Goal: Task Accomplishment & Management: Manage account settings

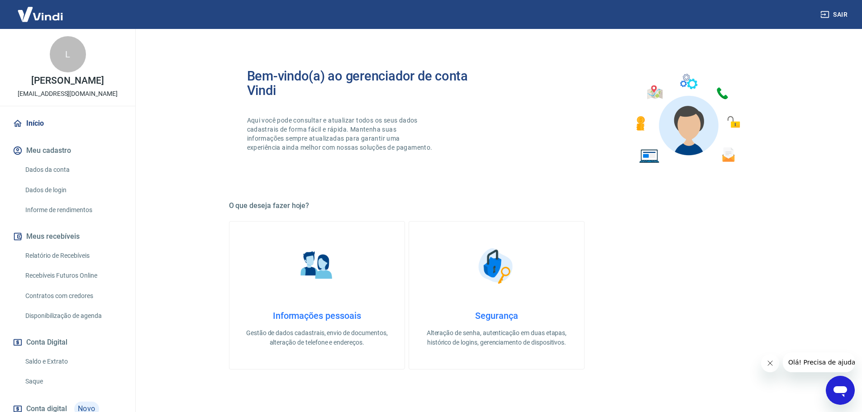
click at [60, 274] on link "Recebíveis Futuros Online" at bounding box center [73, 276] width 103 height 19
drag, startPoint x: 50, startPoint y: 256, endPoint x: 66, endPoint y: 255, distance: 15.9
click at [50, 256] on link "Relatório de Recebíveis" at bounding box center [73, 256] width 103 height 19
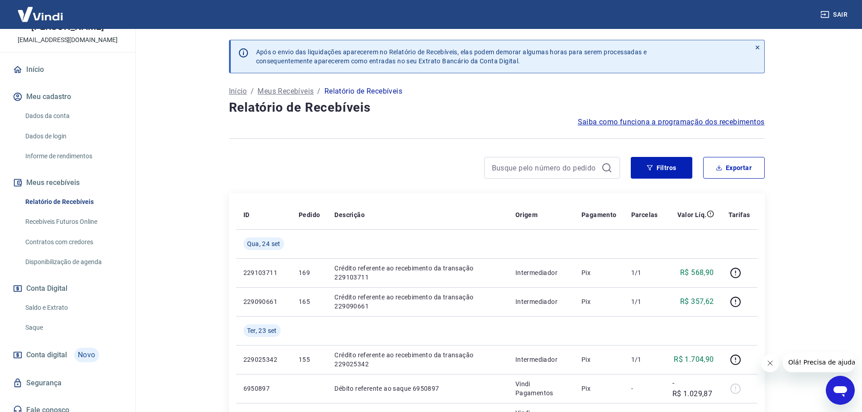
scroll to position [62, 0]
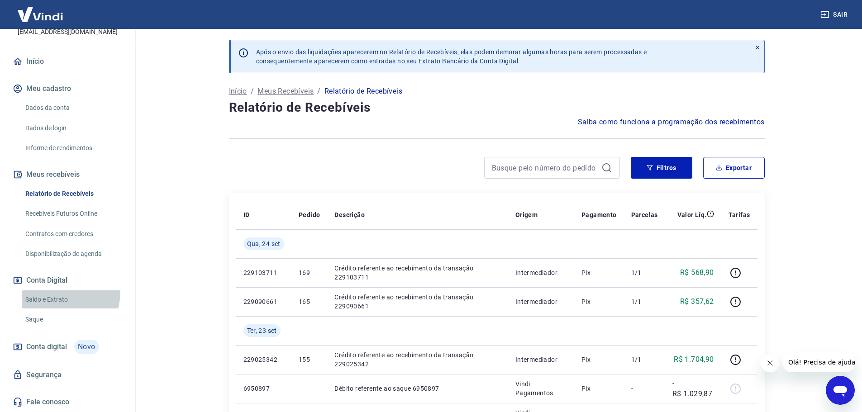
click at [49, 291] on link "Saldo e Extrato" at bounding box center [73, 300] width 103 height 19
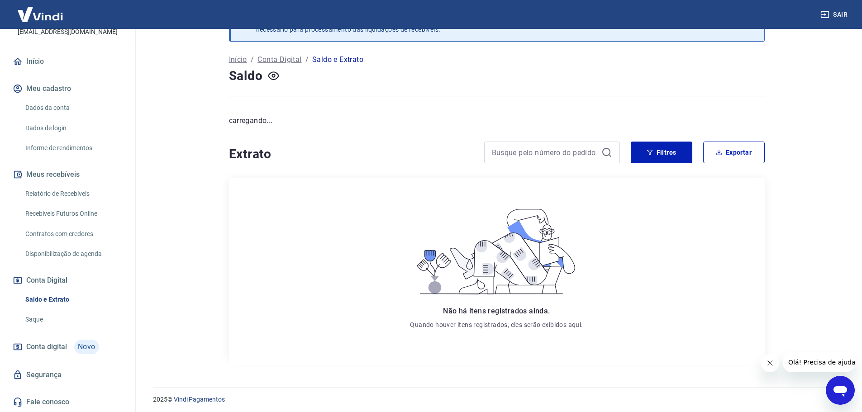
scroll to position [35, 0]
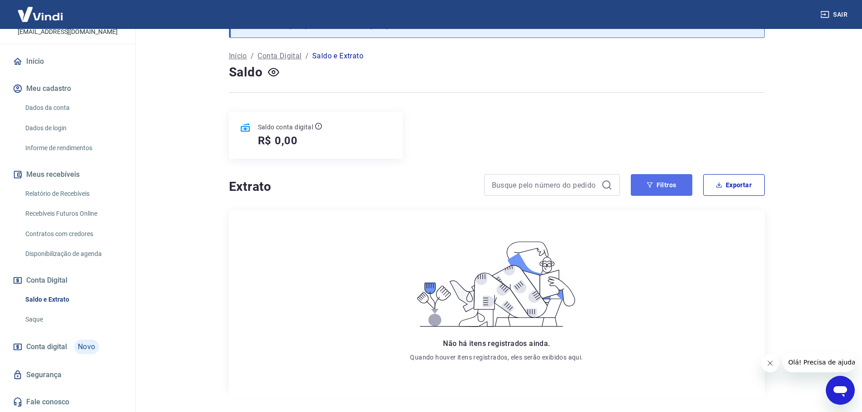
click at [673, 189] on button "Filtros" at bounding box center [662, 185] width 62 height 22
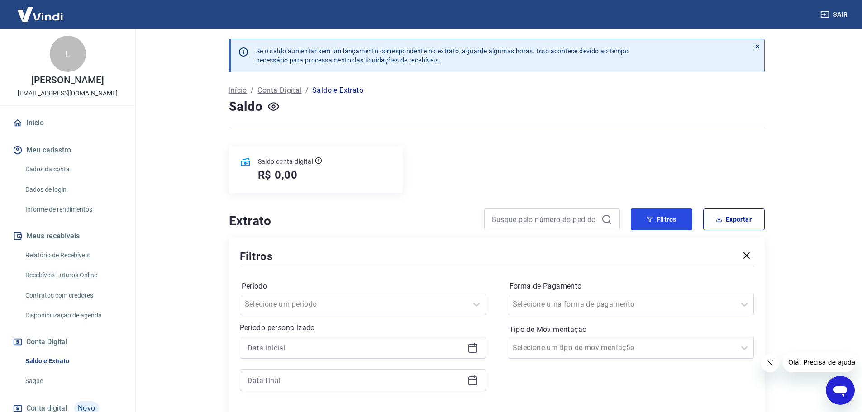
scroll to position [0, 0]
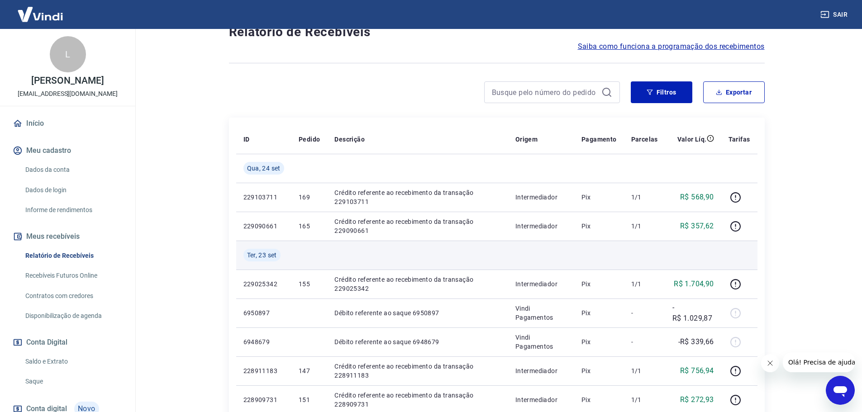
scroll to position [91, 0]
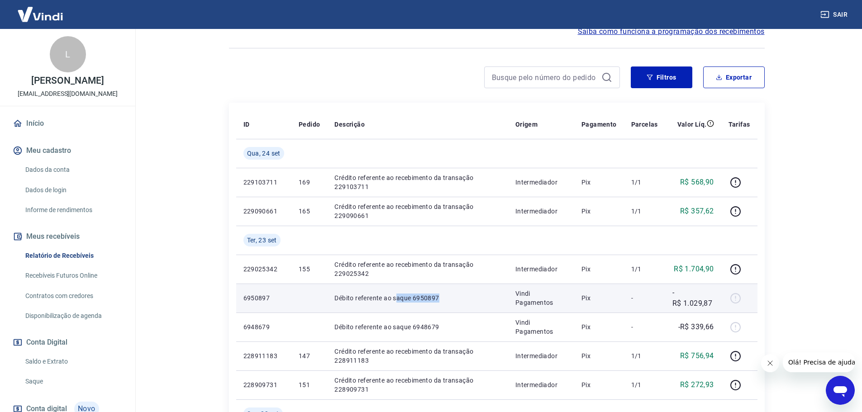
drag, startPoint x: 447, startPoint y: 298, endPoint x: 395, endPoint y: 299, distance: 52.5
click at [395, 299] on p "Débito referente ao saque 6950897" at bounding box center [417, 298] width 167 height 9
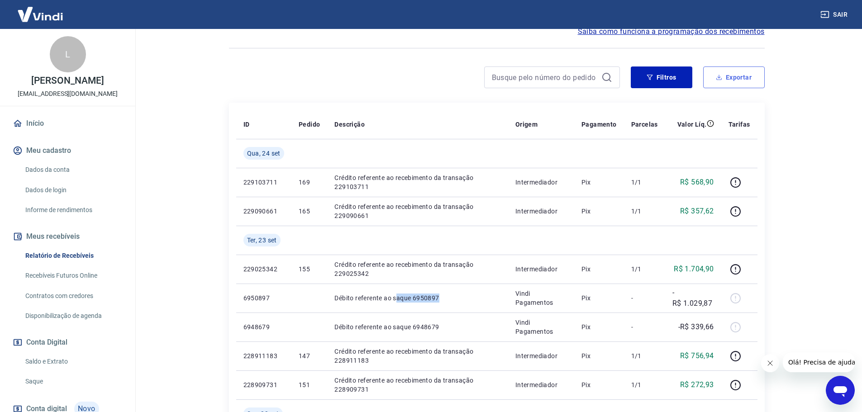
click at [728, 74] on button "Exportar" at bounding box center [734, 78] width 62 height 22
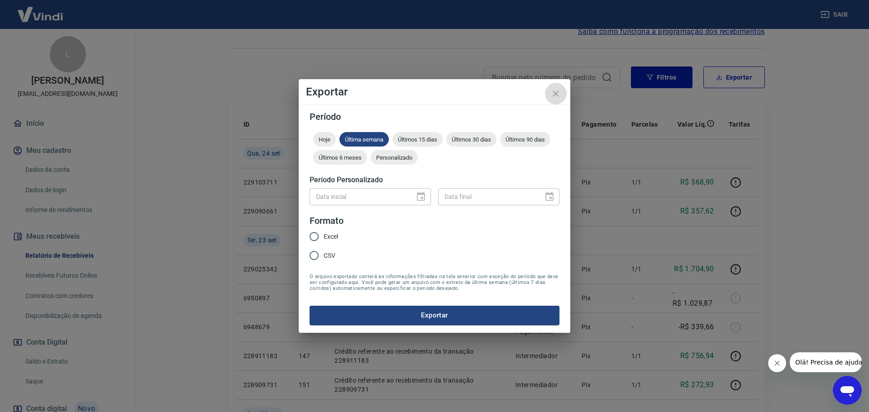
click at [553, 91] on icon "close" at bounding box center [556, 94] width 6 height 6
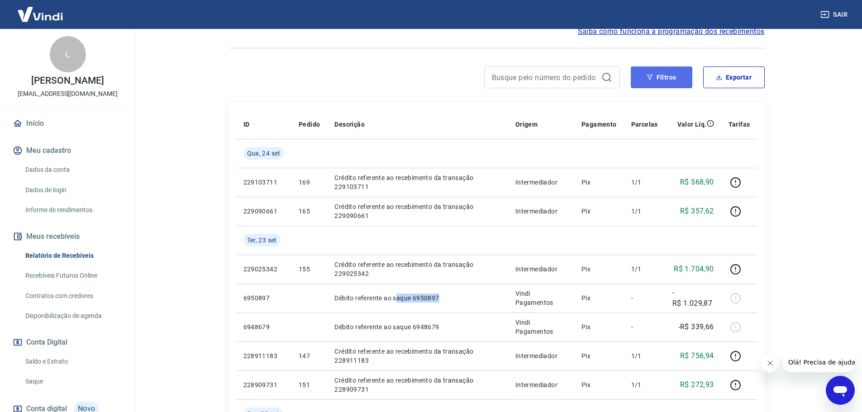
click at [655, 78] on button "Filtros" at bounding box center [662, 78] width 62 height 22
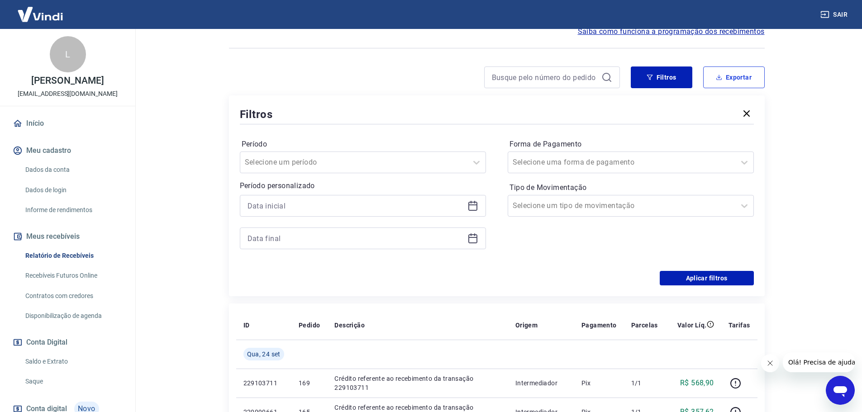
click at [730, 75] on button "Exportar" at bounding box center [734, 78] width 62 height 22
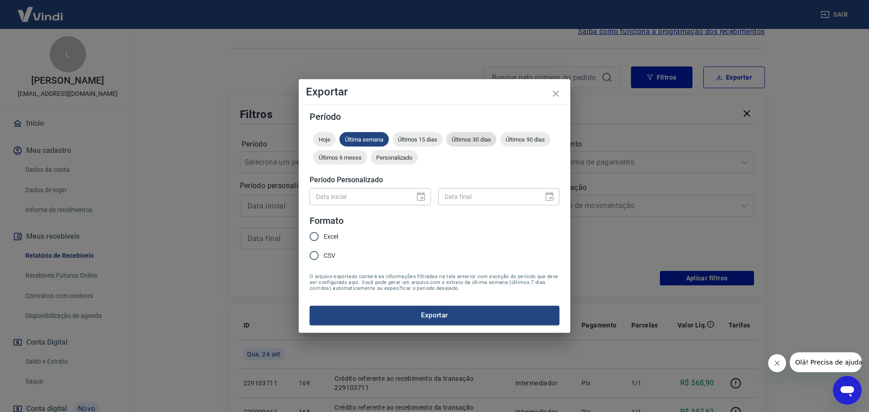
click at [489, 140] on span "Últimos 30 dias" at bounding box center [471, 139] width 50 height 7
click at [321, 238] on input "Excel" at bounding box center [314, 236] width 19 height 19
radio input "true"
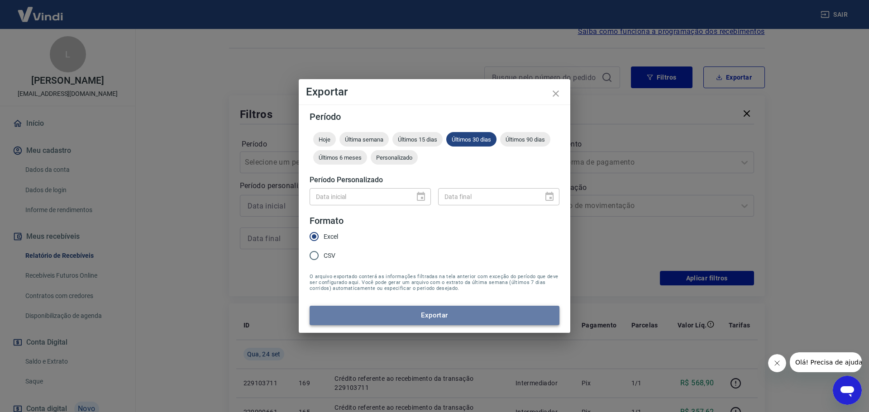
click at [436, 315] on button "Exportar" at bounding box center [435, 315] width 250 height 19
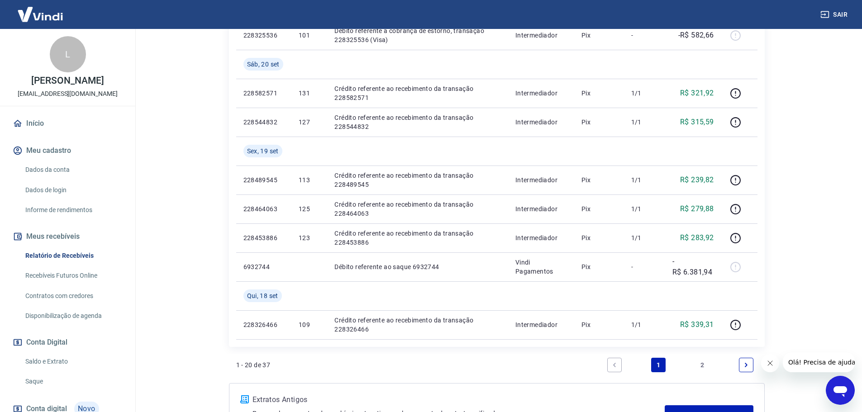
scroll to position [860, 0]
